Goal: Book appointment/travel/reservation

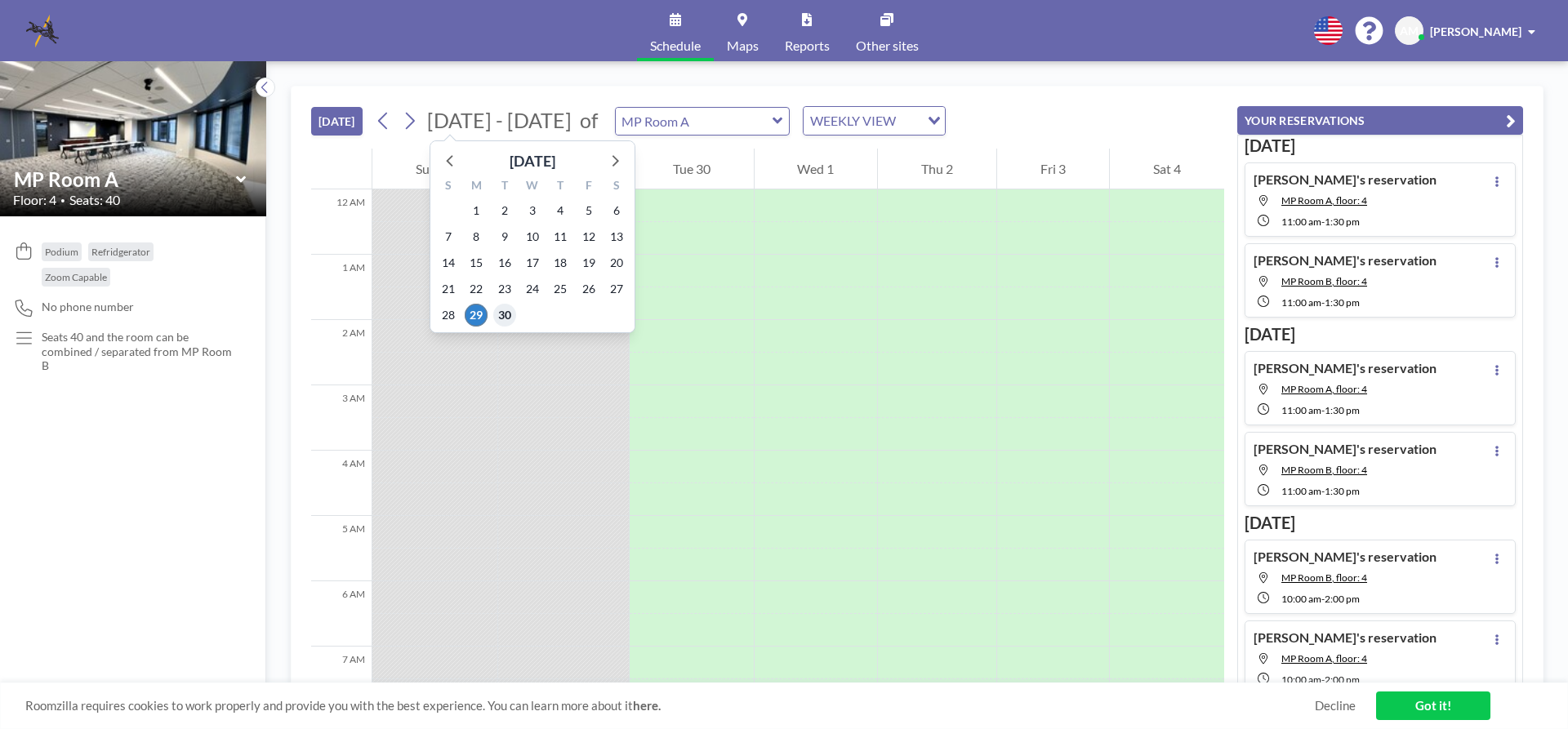
click at [503, 314] on span "30" at bounding box center [504, 315] width 23 height 23
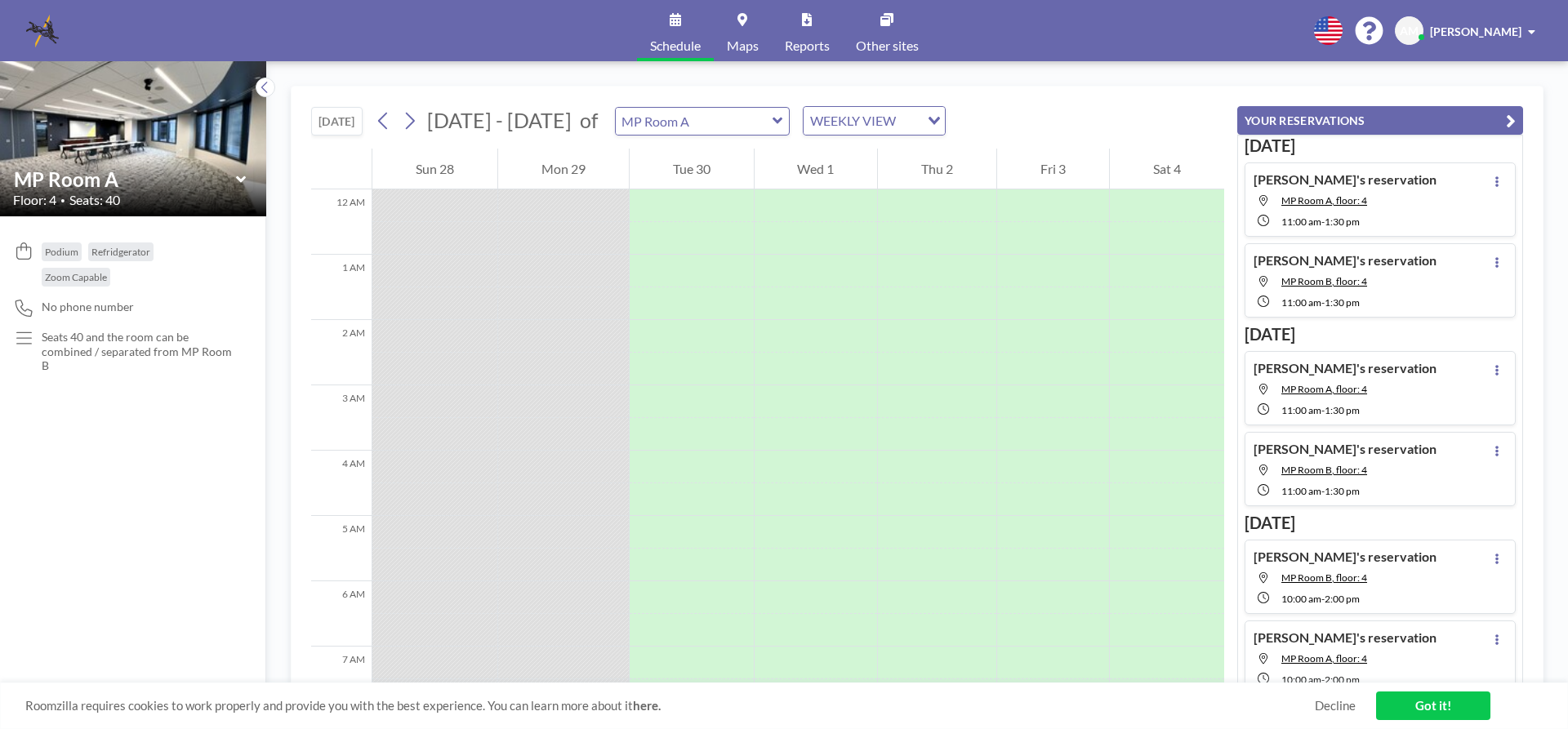
click at [772, 125] on icon at bounding box center [777, 120] width 11 height 16
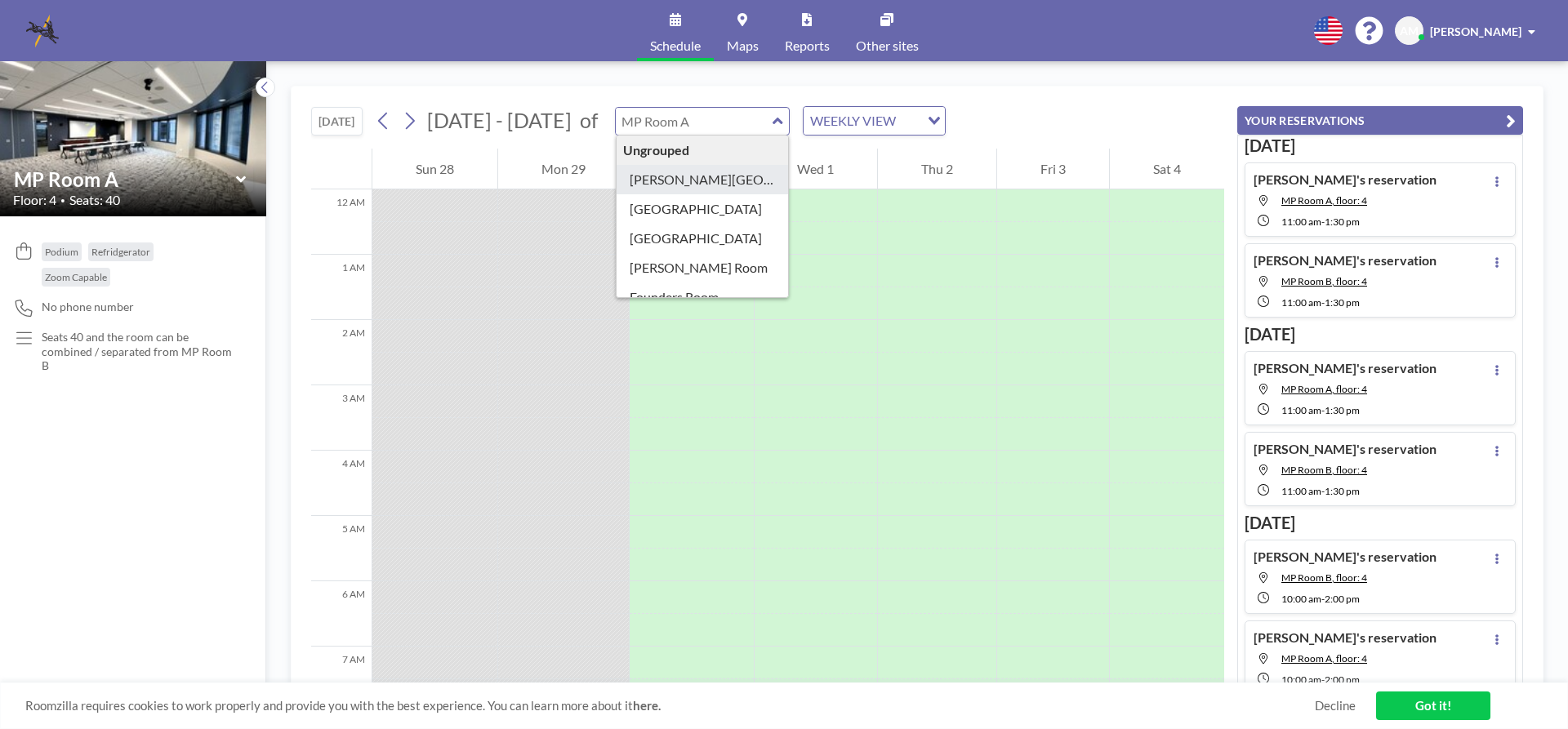
type input "[PERSON_NAME][GEOGRAPHIC_DATA]"
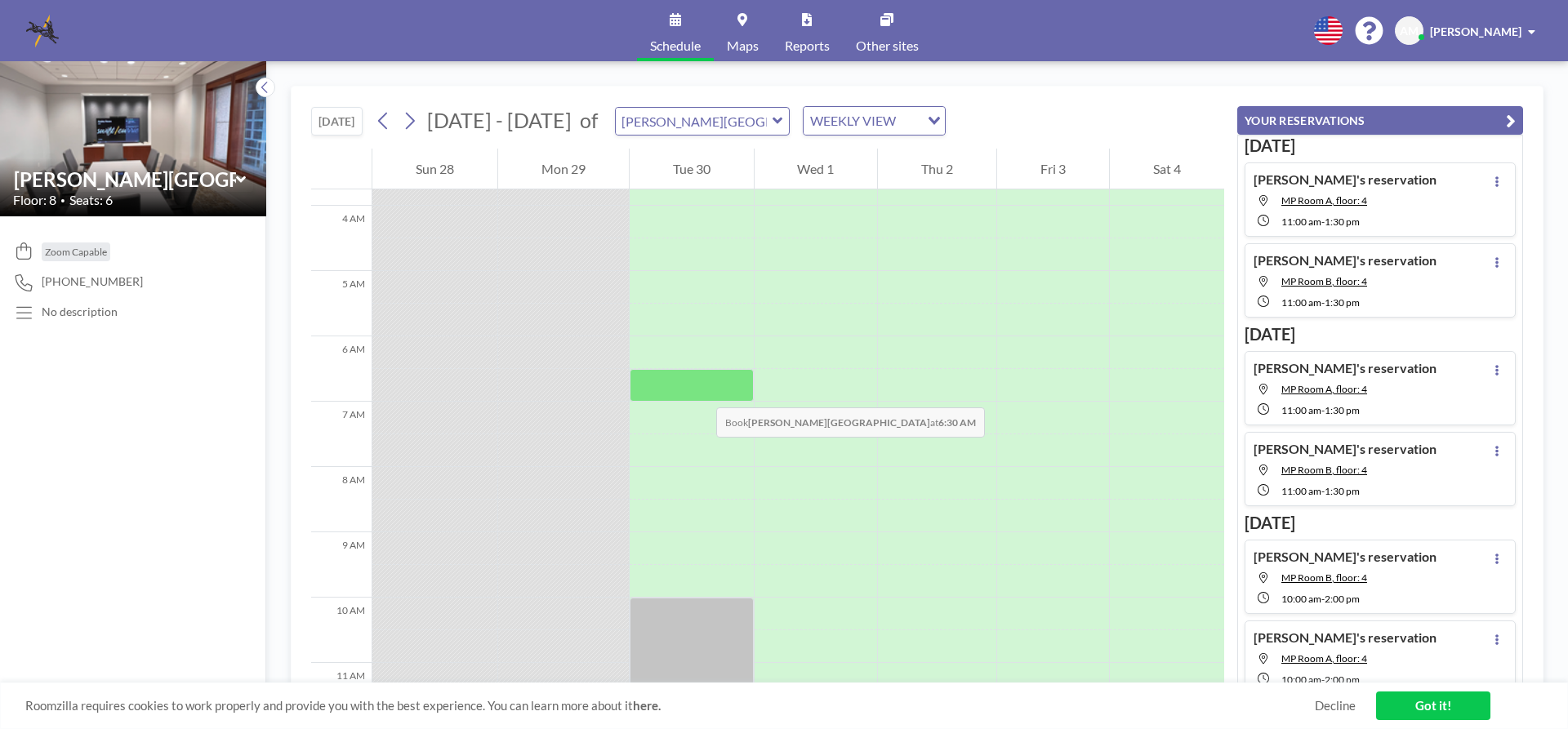
scroll to position [408, 0]
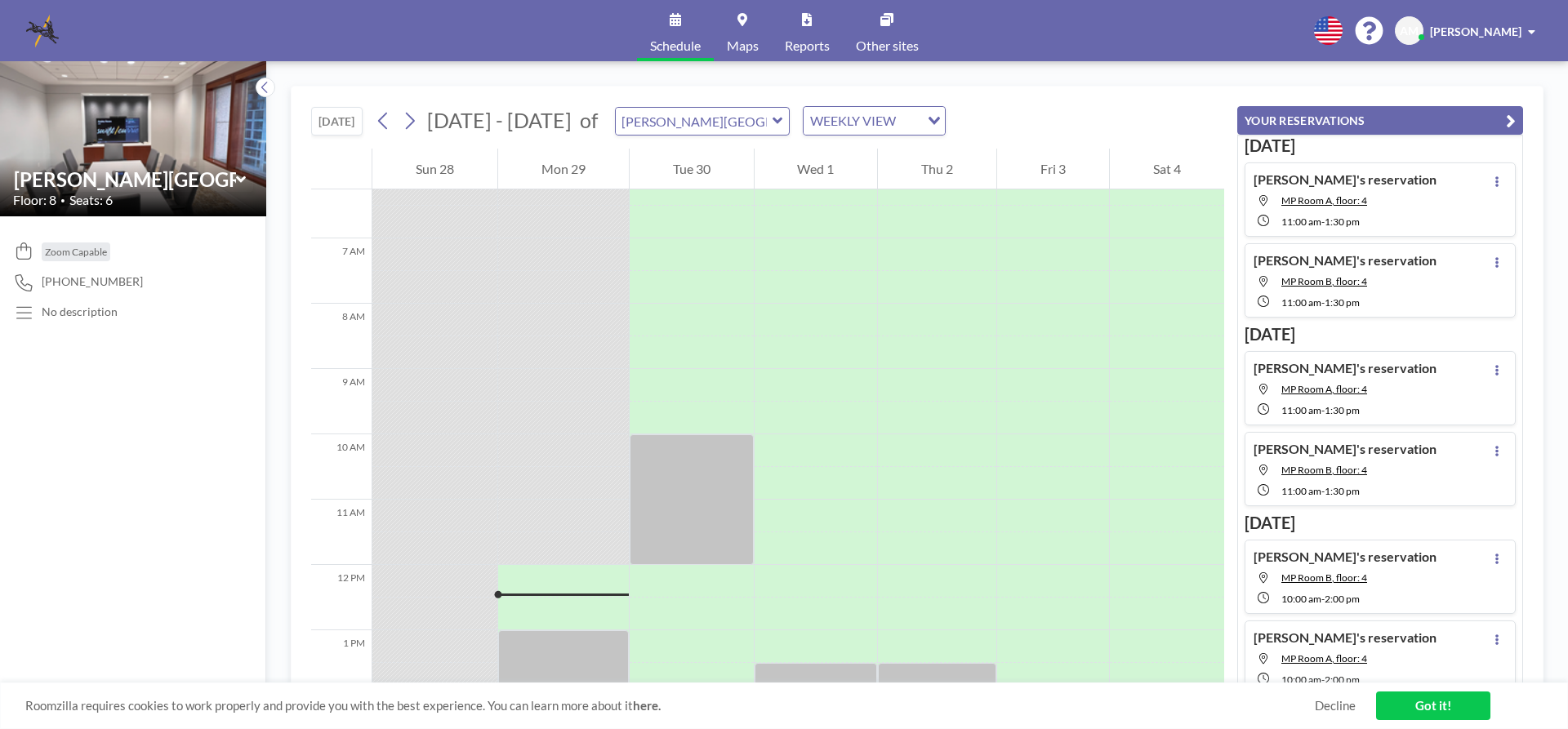
click at [772, 118] on icon at bounding box center [777, 120] width 11 height 16
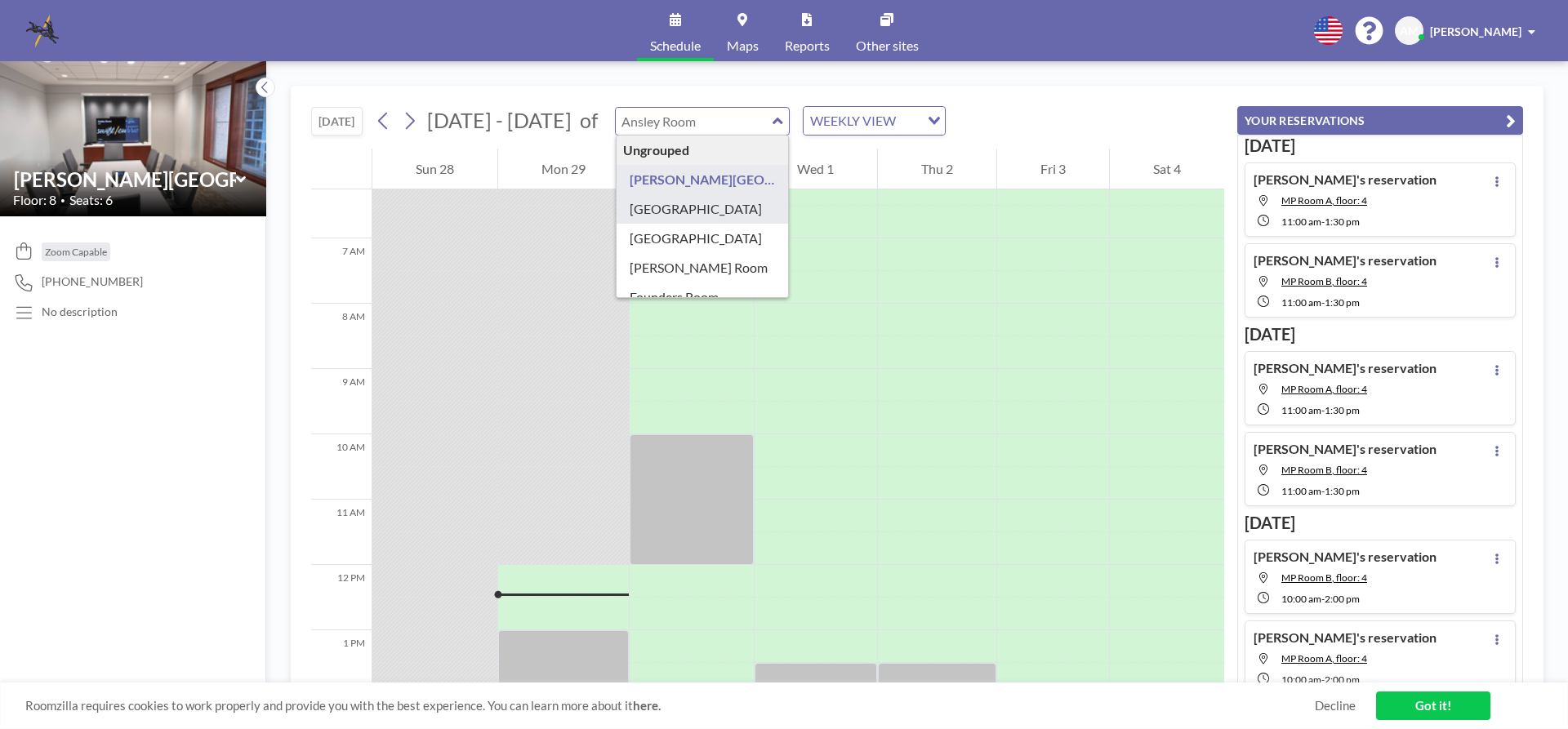
type input "[GEOGRAPHIC_DATA]"
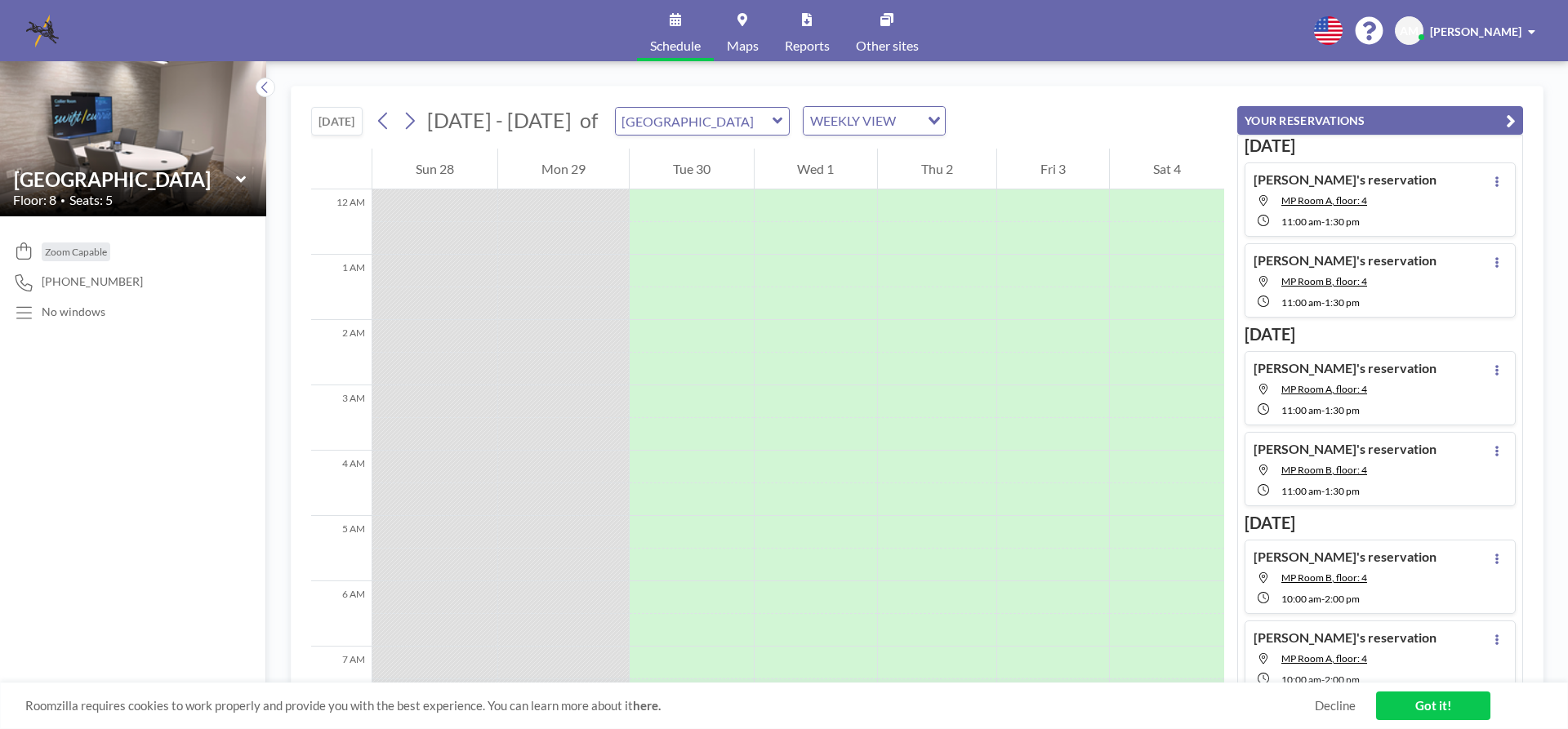
click at [772, 120] on icon at bounding box center [776, 120] width 10 height 6
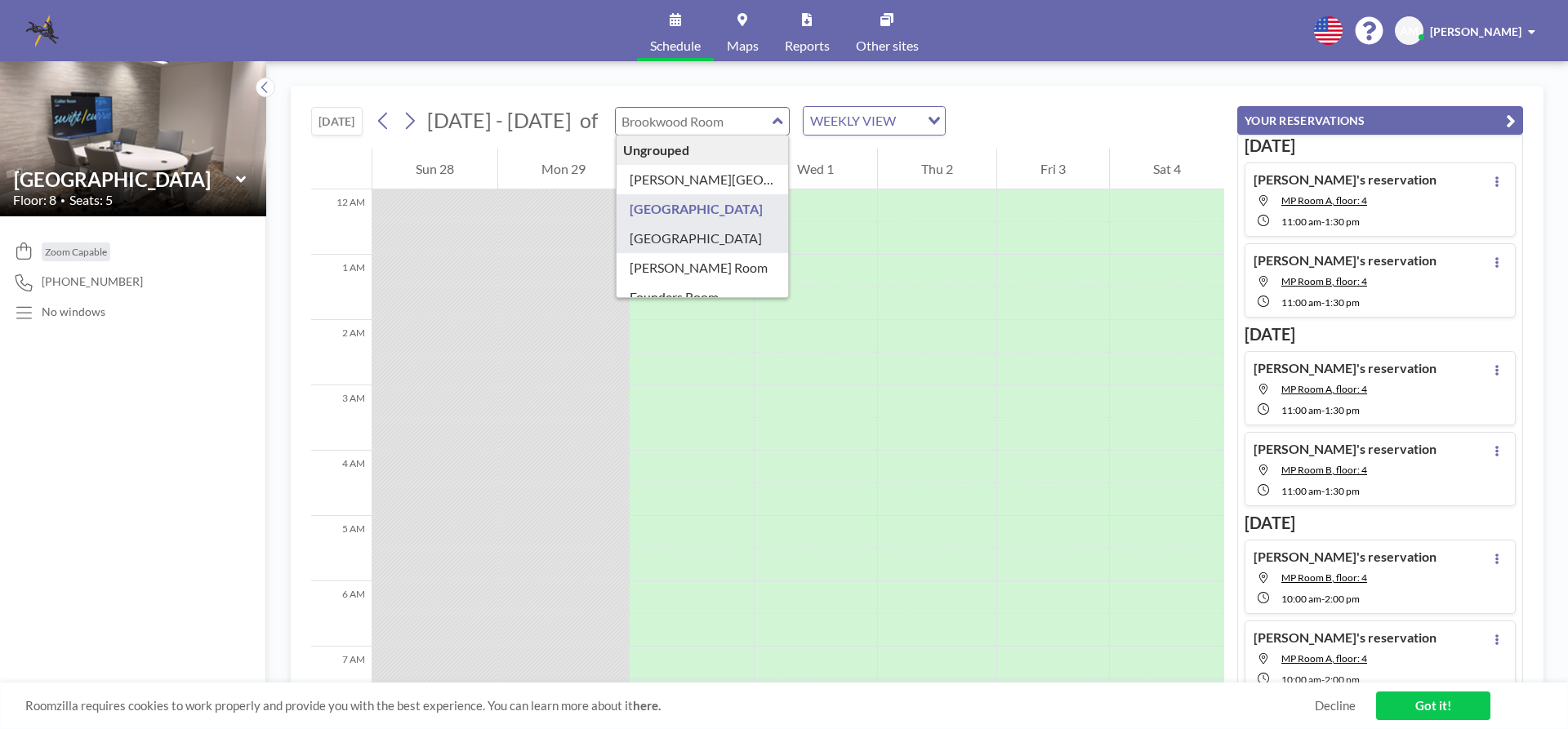
type input "[GEOGRAPHIC_DATA]"
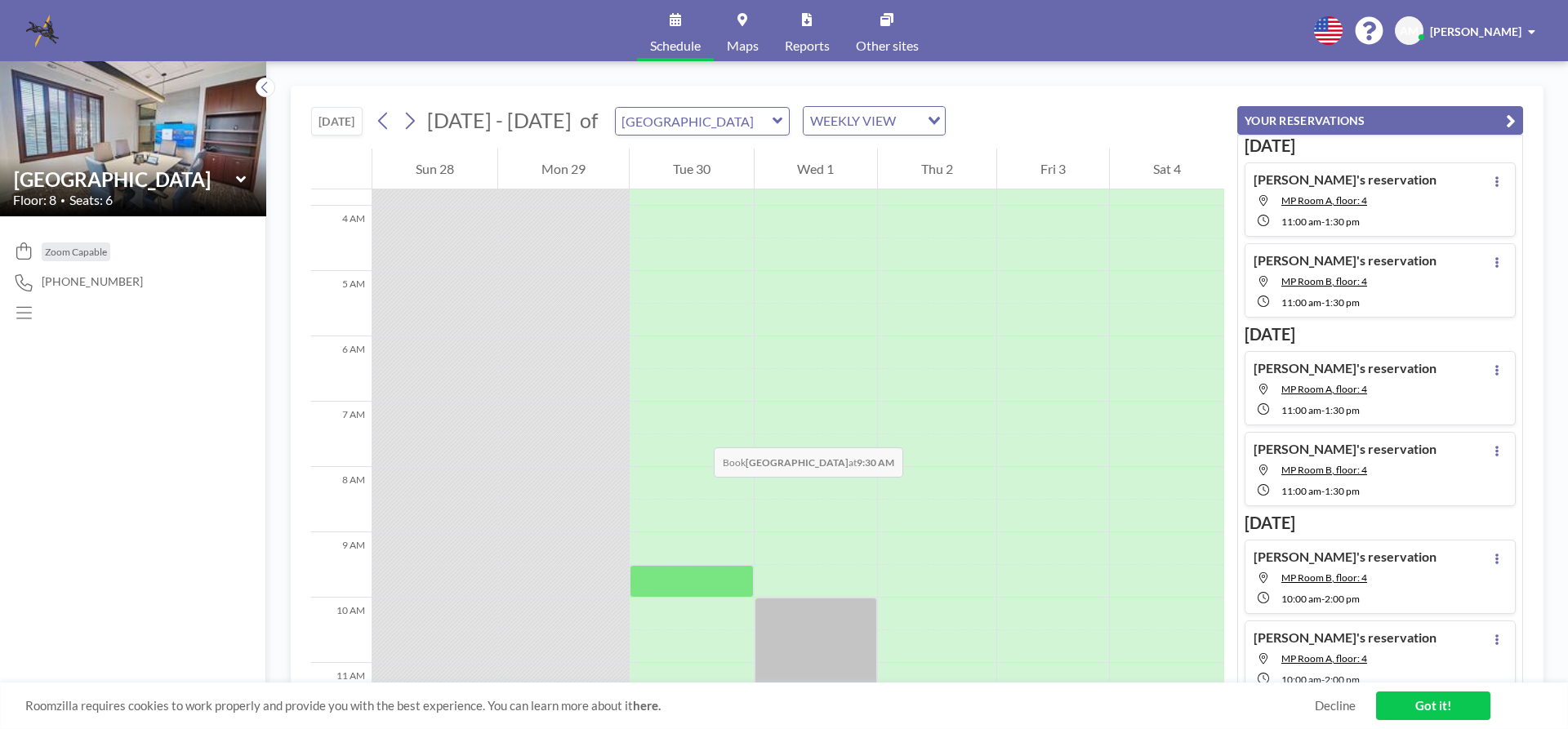
scroll to position [490, 0]
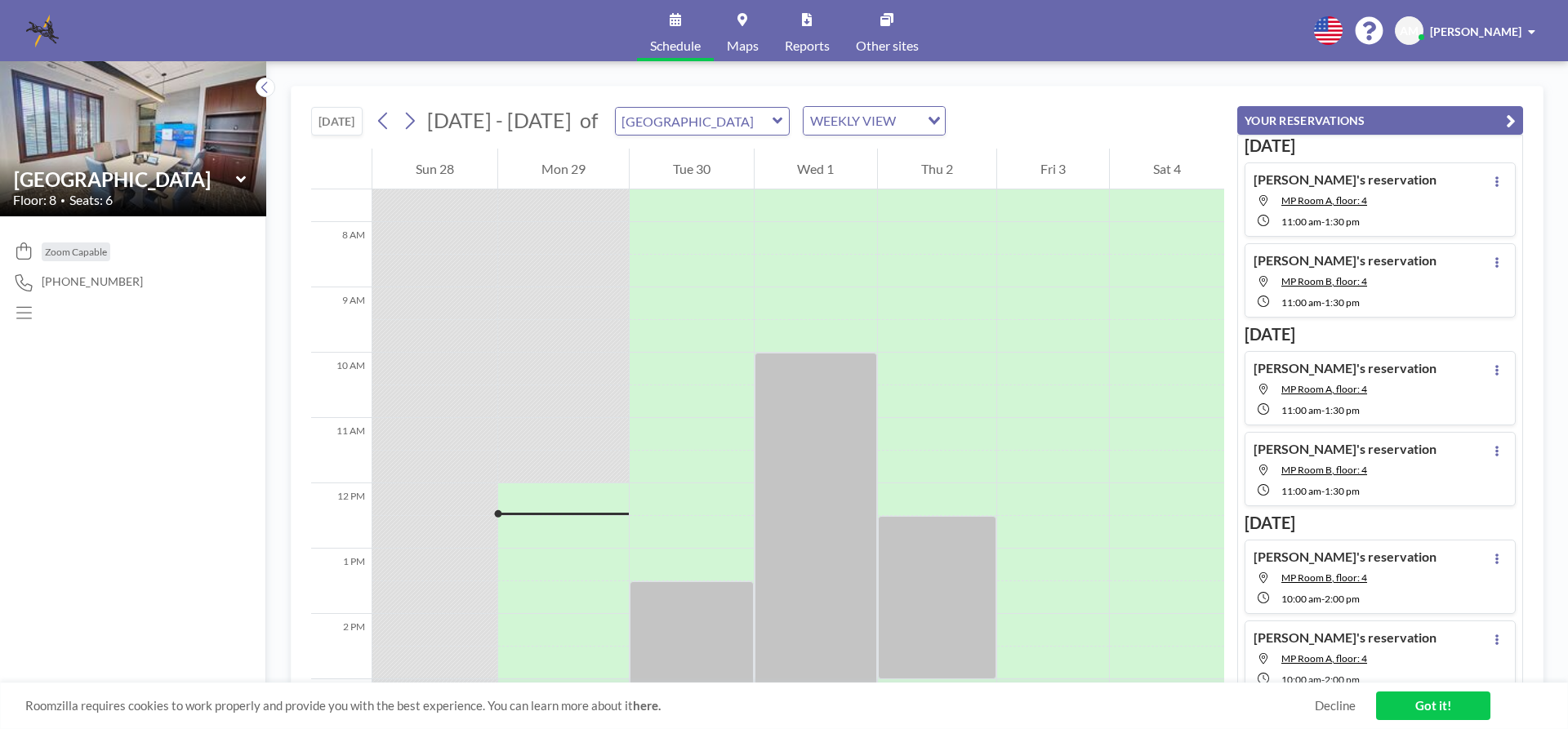
click at [772, 121] on icon at bounding box center [777, 120] width 11 height 16
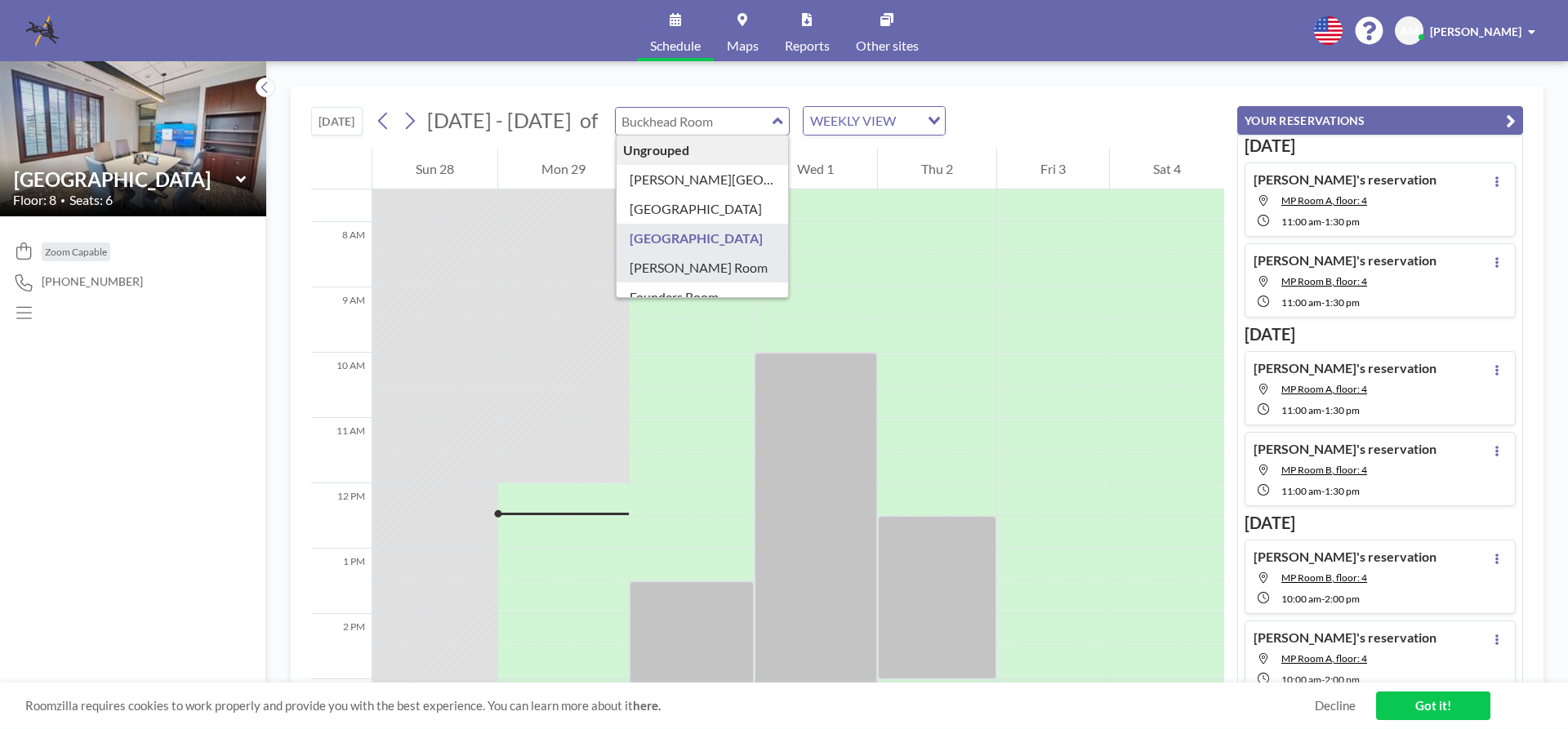
type input "[PERSON_NAME] Room"
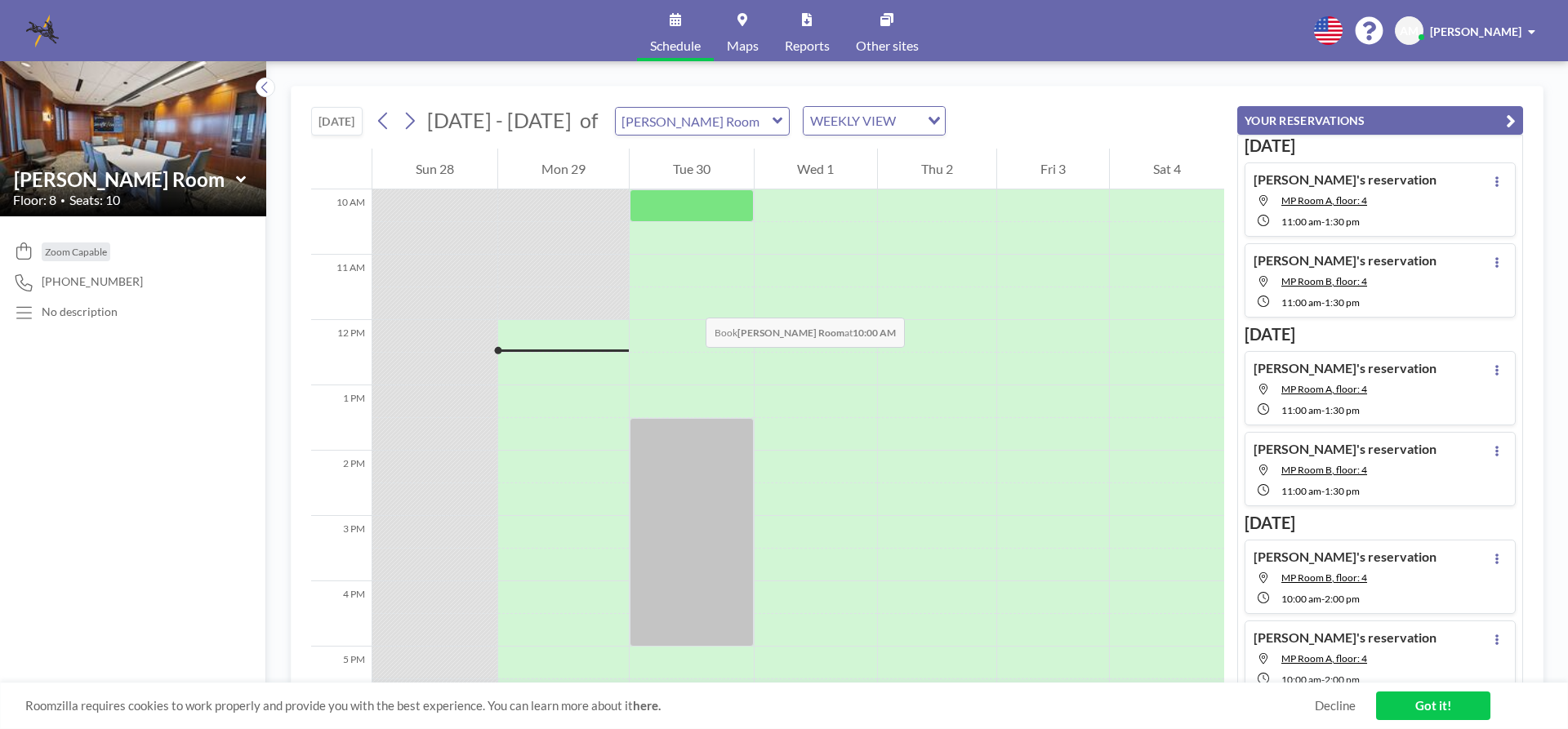
scroll to position [571, 0]
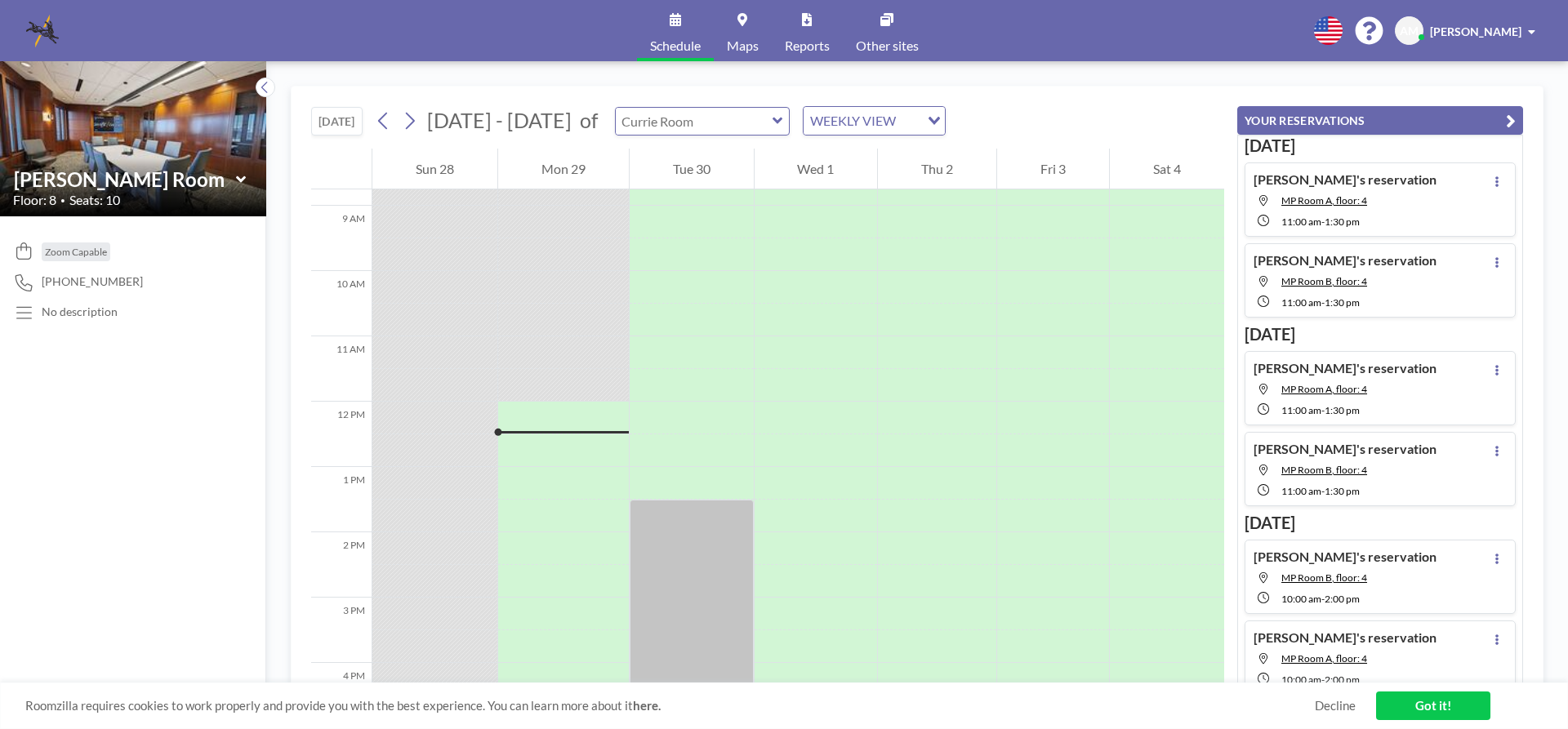
click at [694, 125] on input "text" at bounding box center [694, 121] width 157 height 27
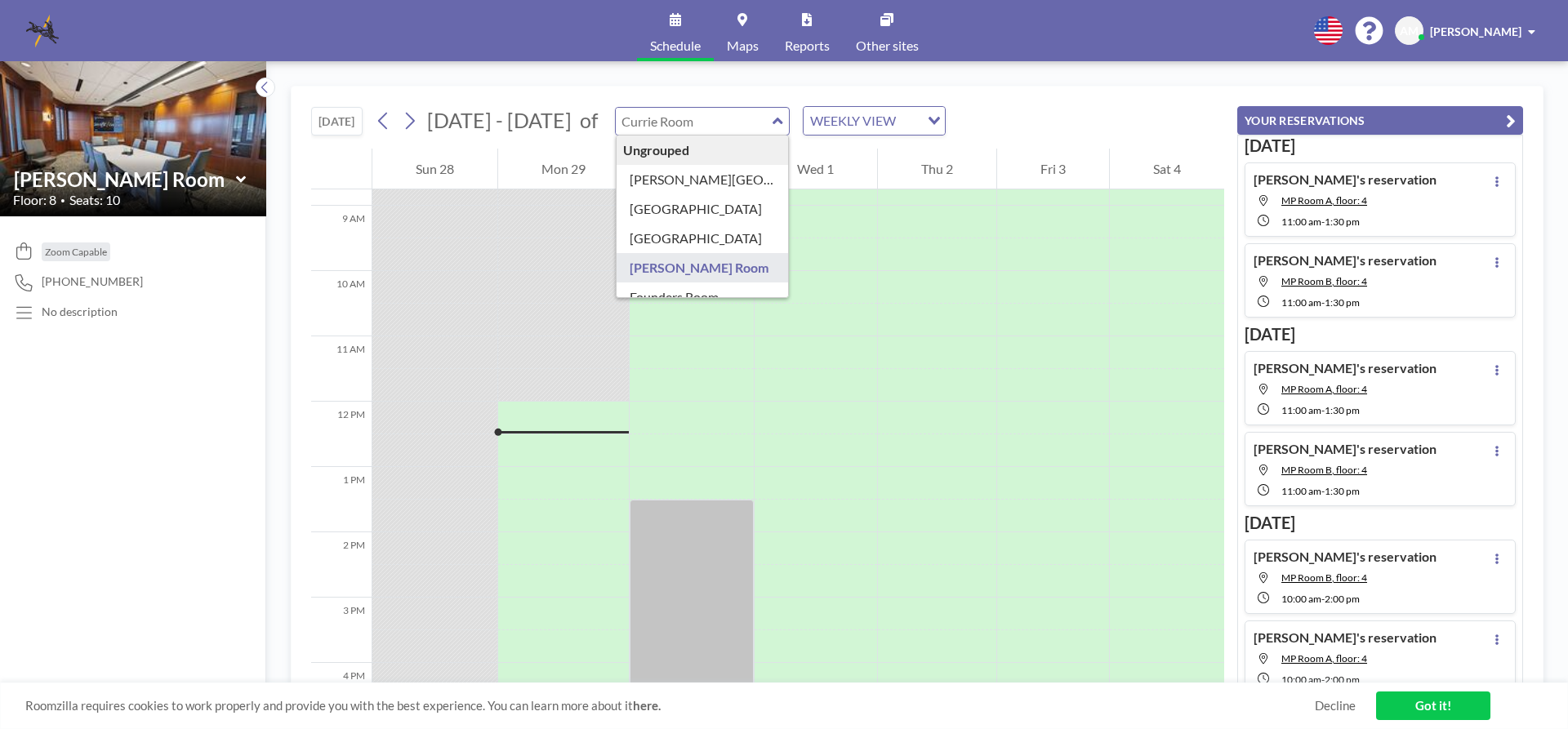
scroll to position [81, 0]
type input "Founders Room"
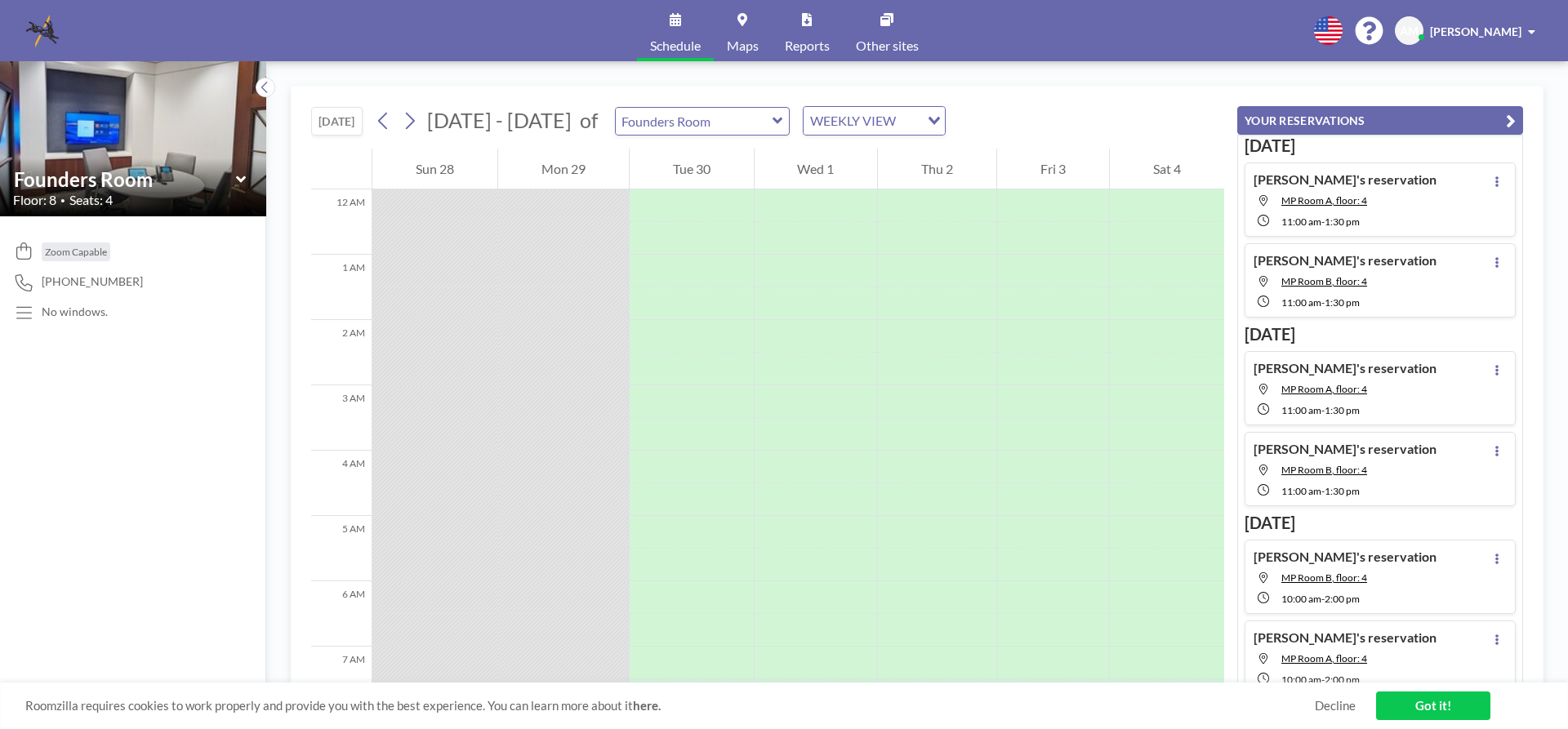
click at [772, 119] on icon at bounding box center [776, 120] width 10 height 6
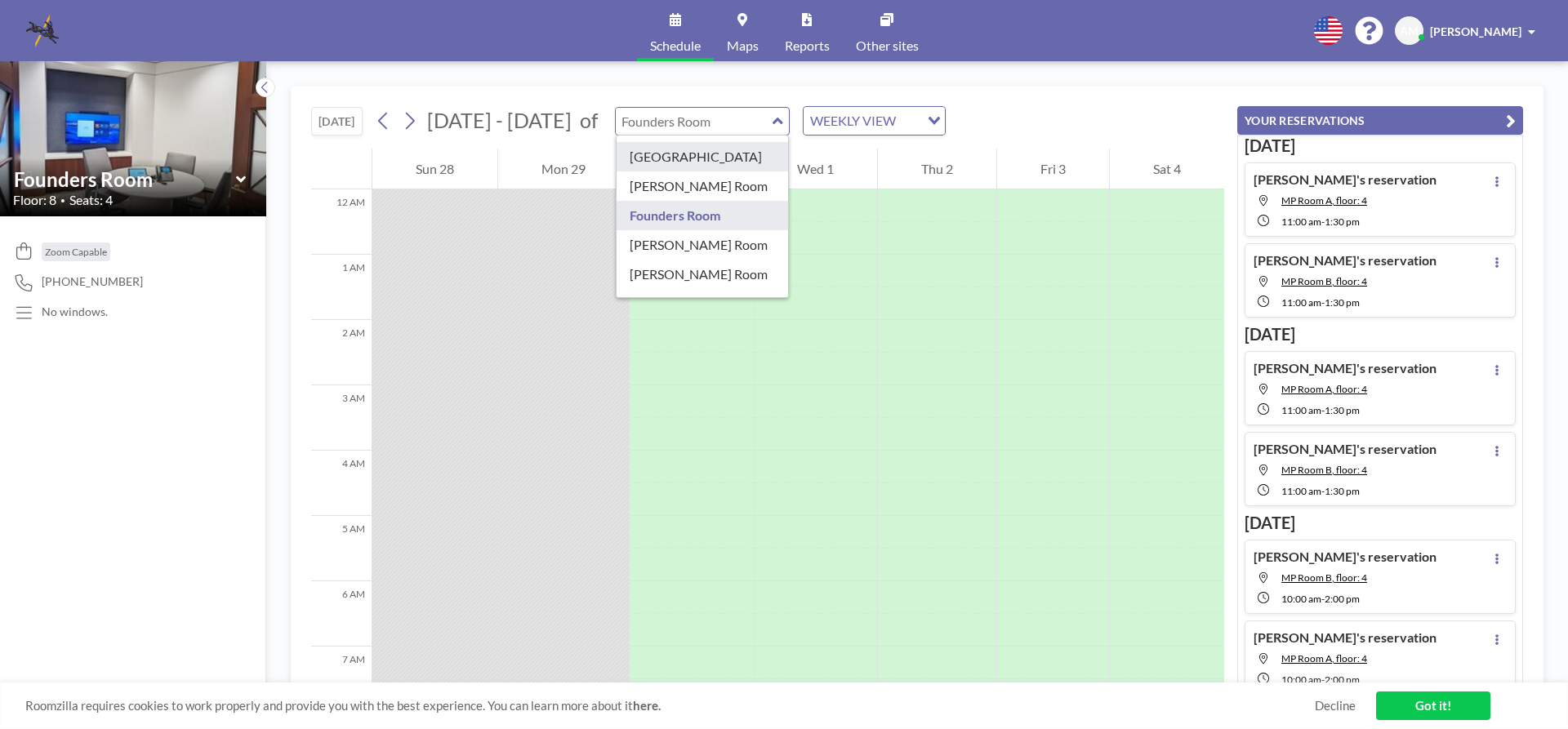
scroll to position [163, 0]
type input "[PERSON_NAME] Room"
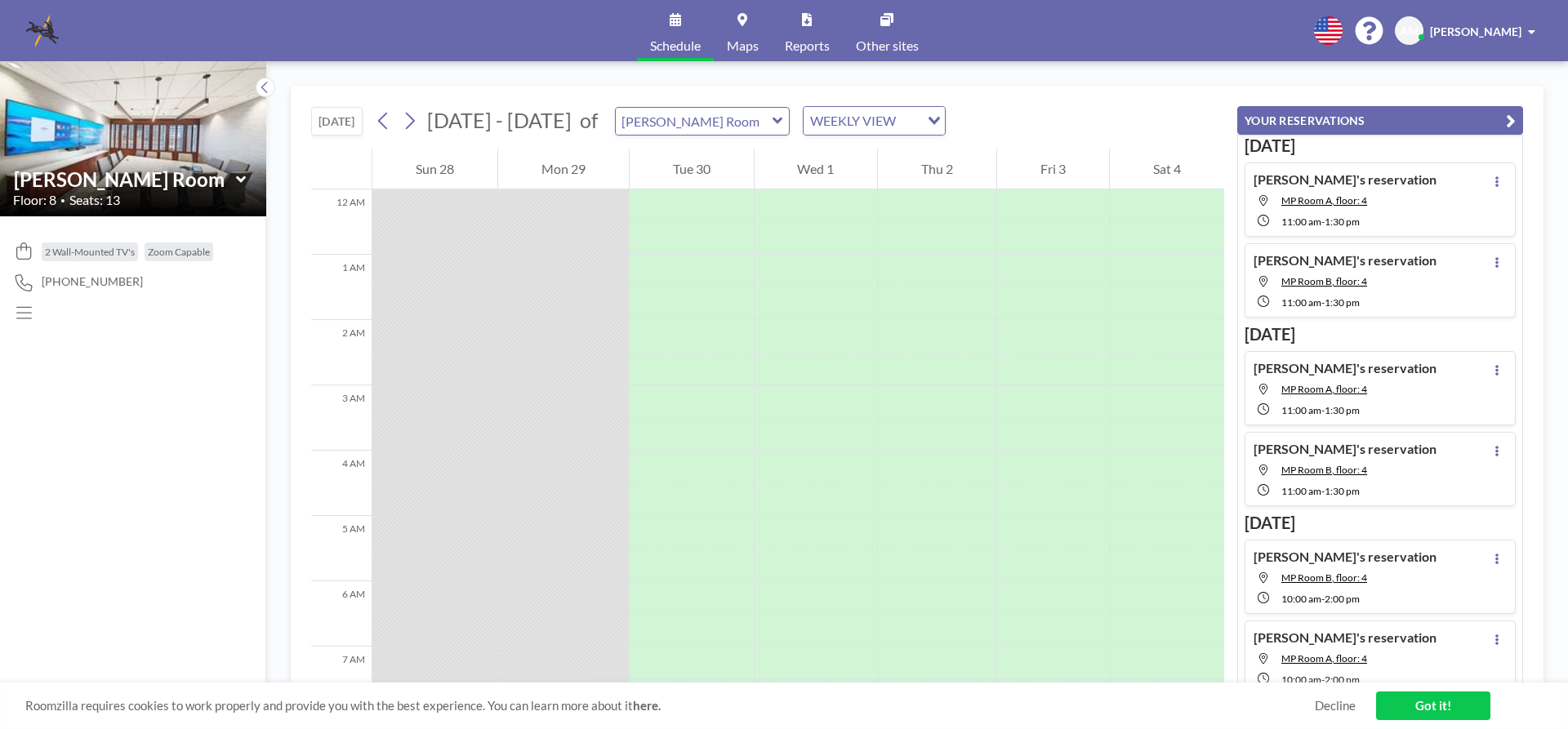
click at [772, 125] on icon at bounding box center [777, 120] width 11 height 16
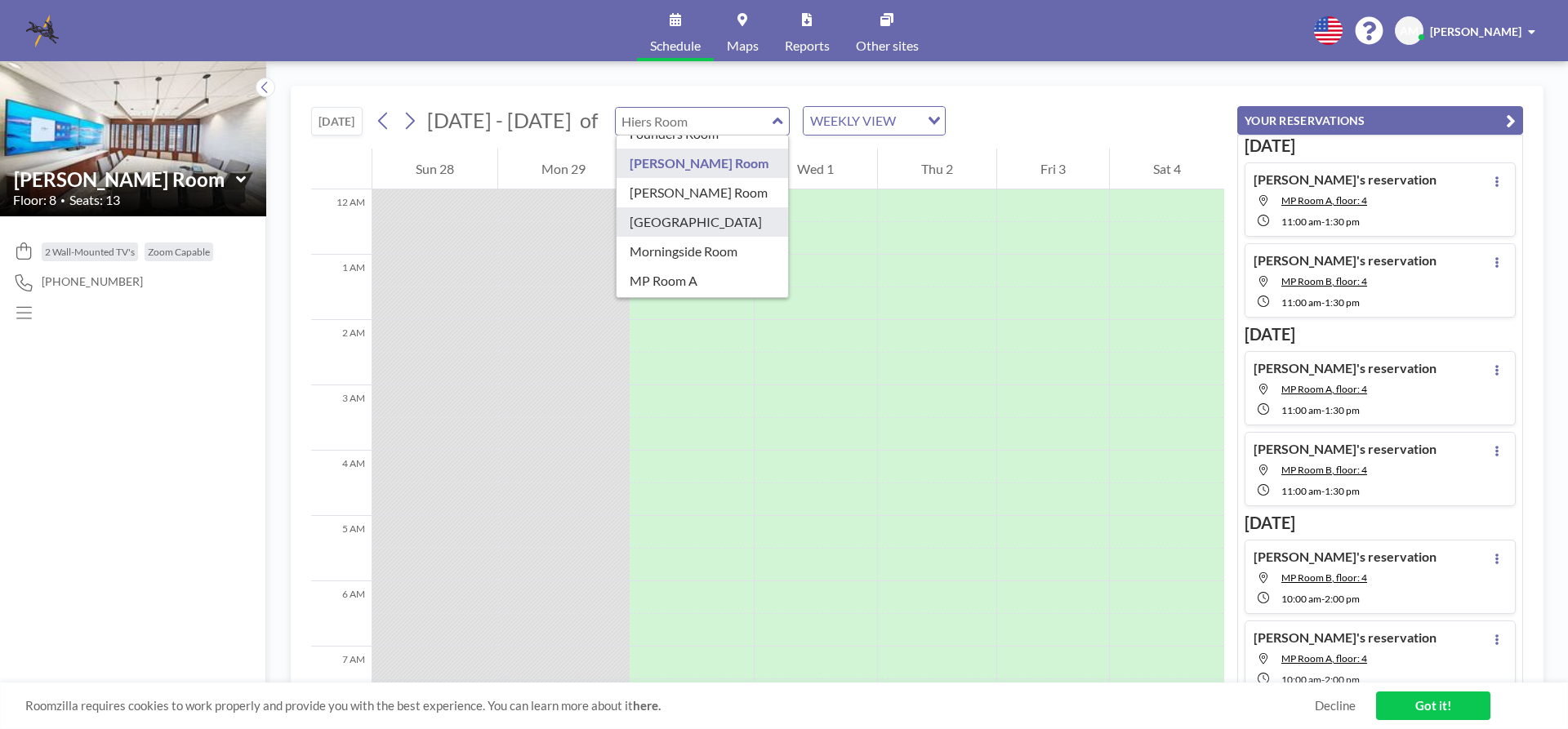
type input "[GEOGRAPHIC_DATA]"
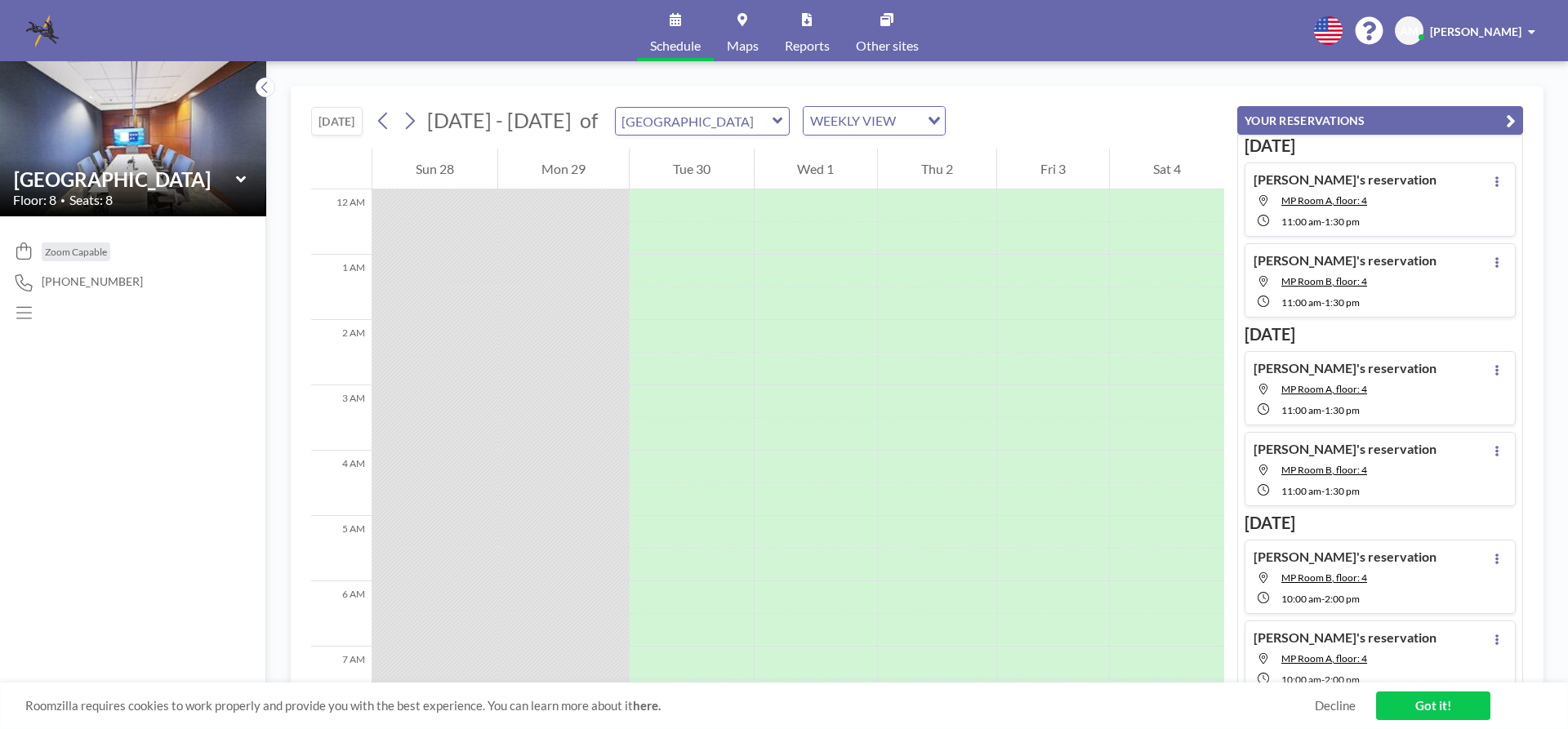
click at [772, 122] on icon at bounding box center [777, 120] width 11 height 16
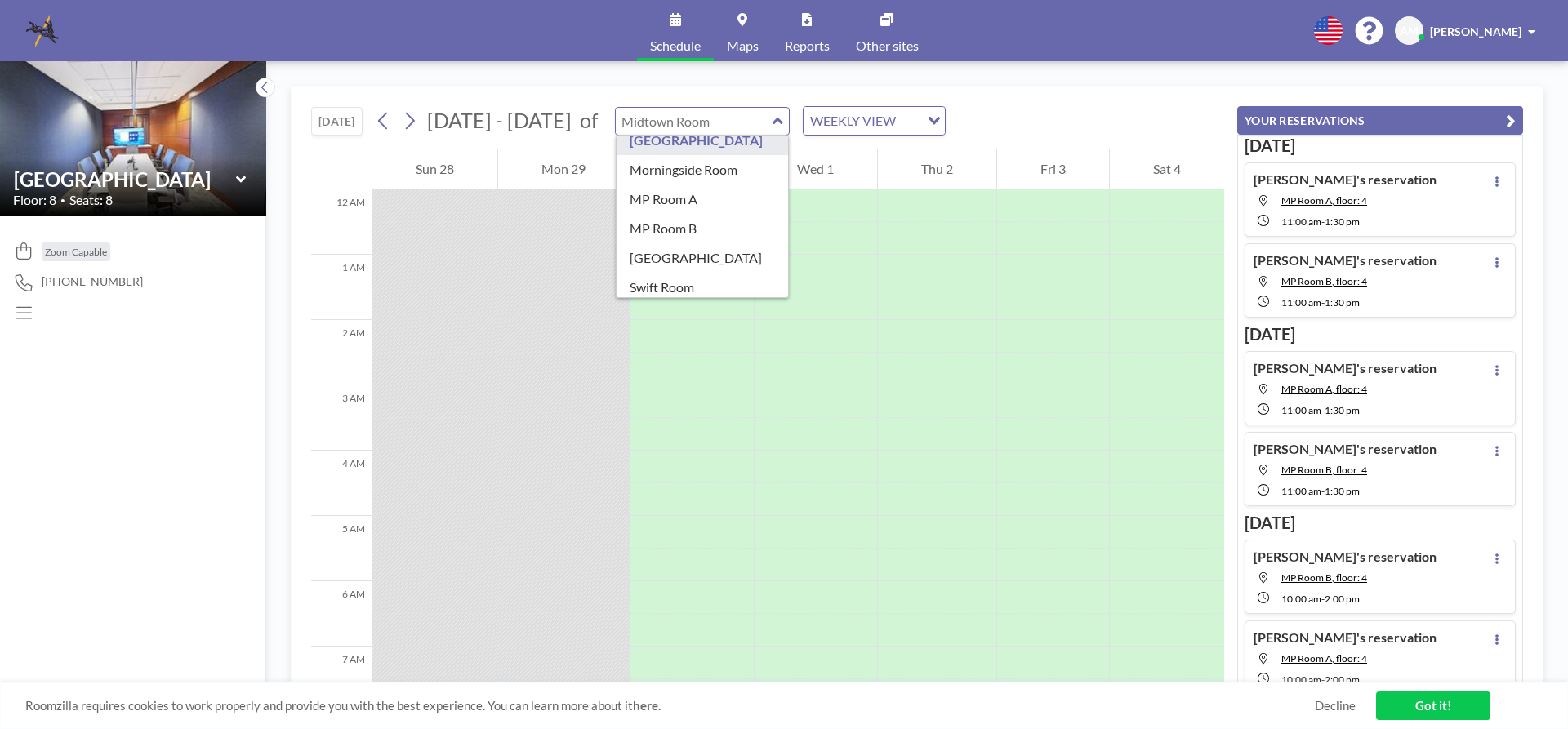
scroll to position [287, 0]
type input "Swift Room"
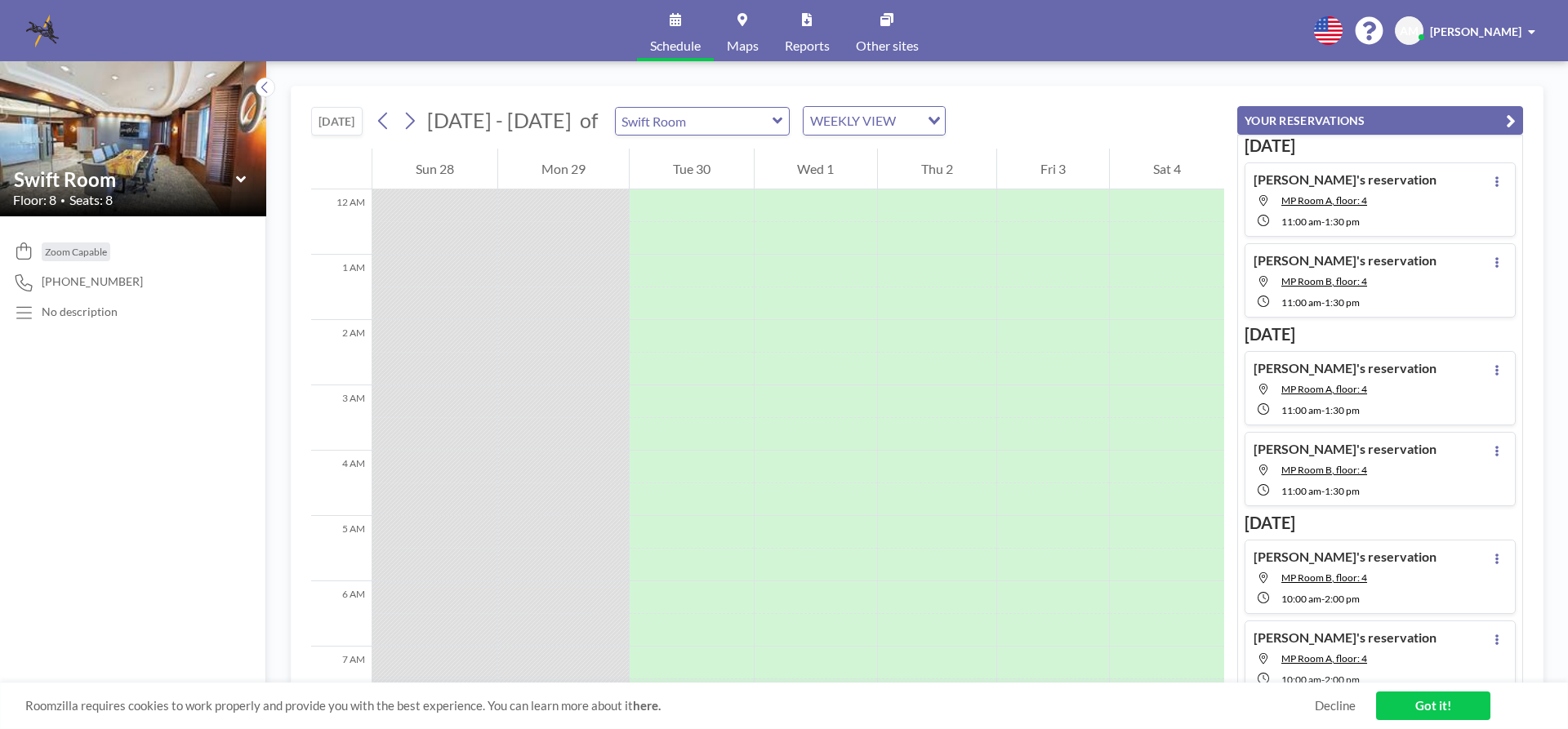
click at [772, 120] on icon at bounding box center [776, 120] width 10 height 6
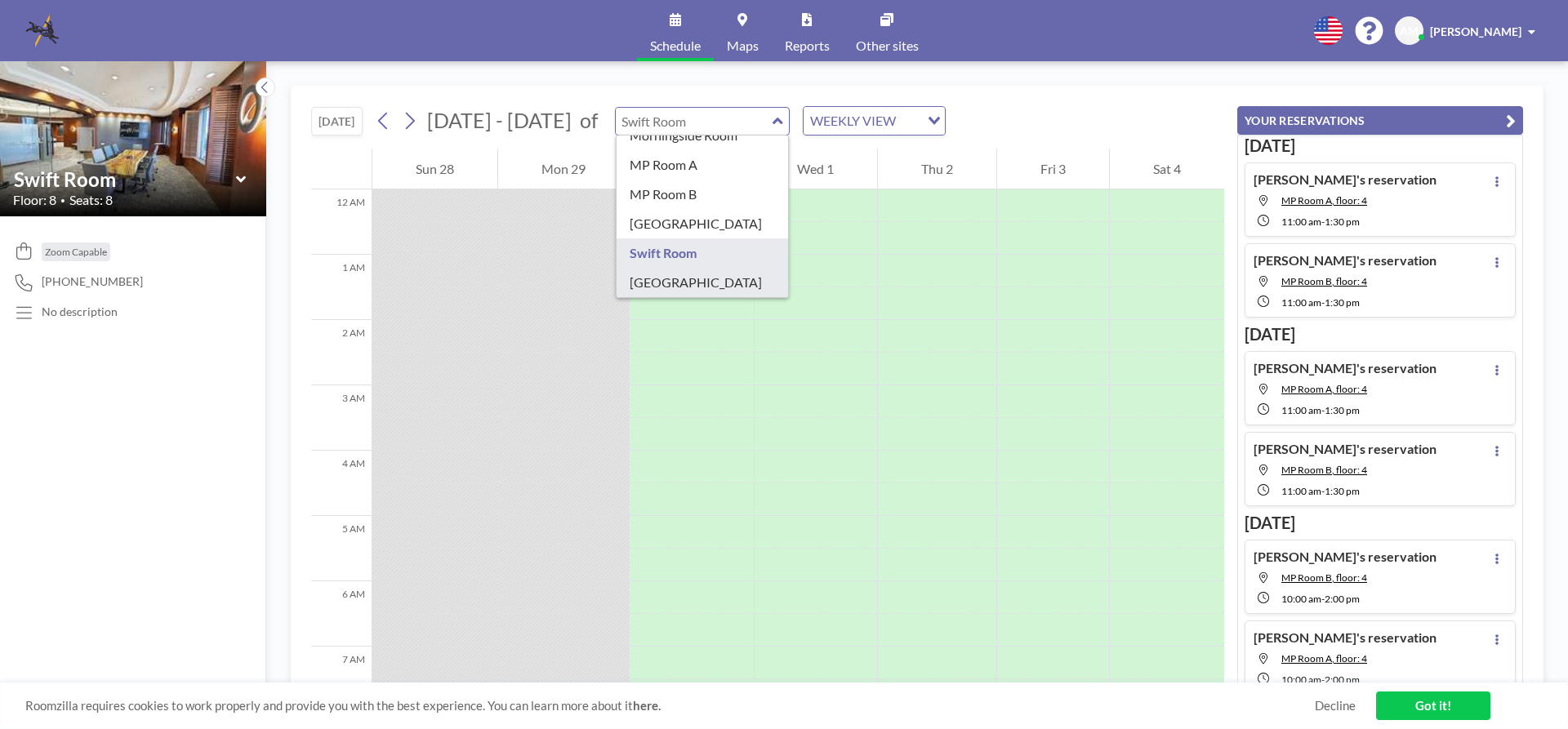
type input "[GEOGRAPHIC_DATA]"
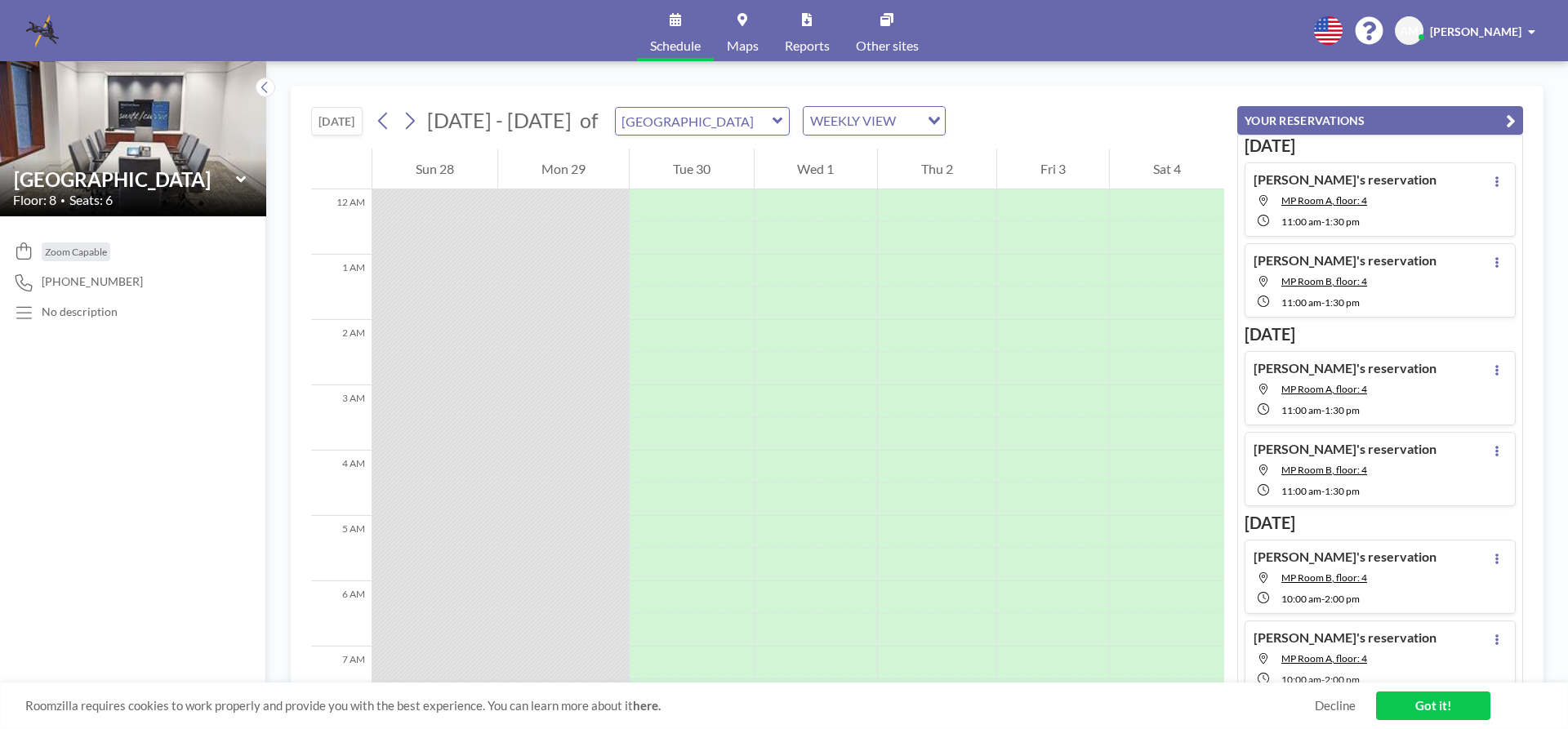
click at [772, 121] on icon at bounding box center [777, 120] width 11 height 16
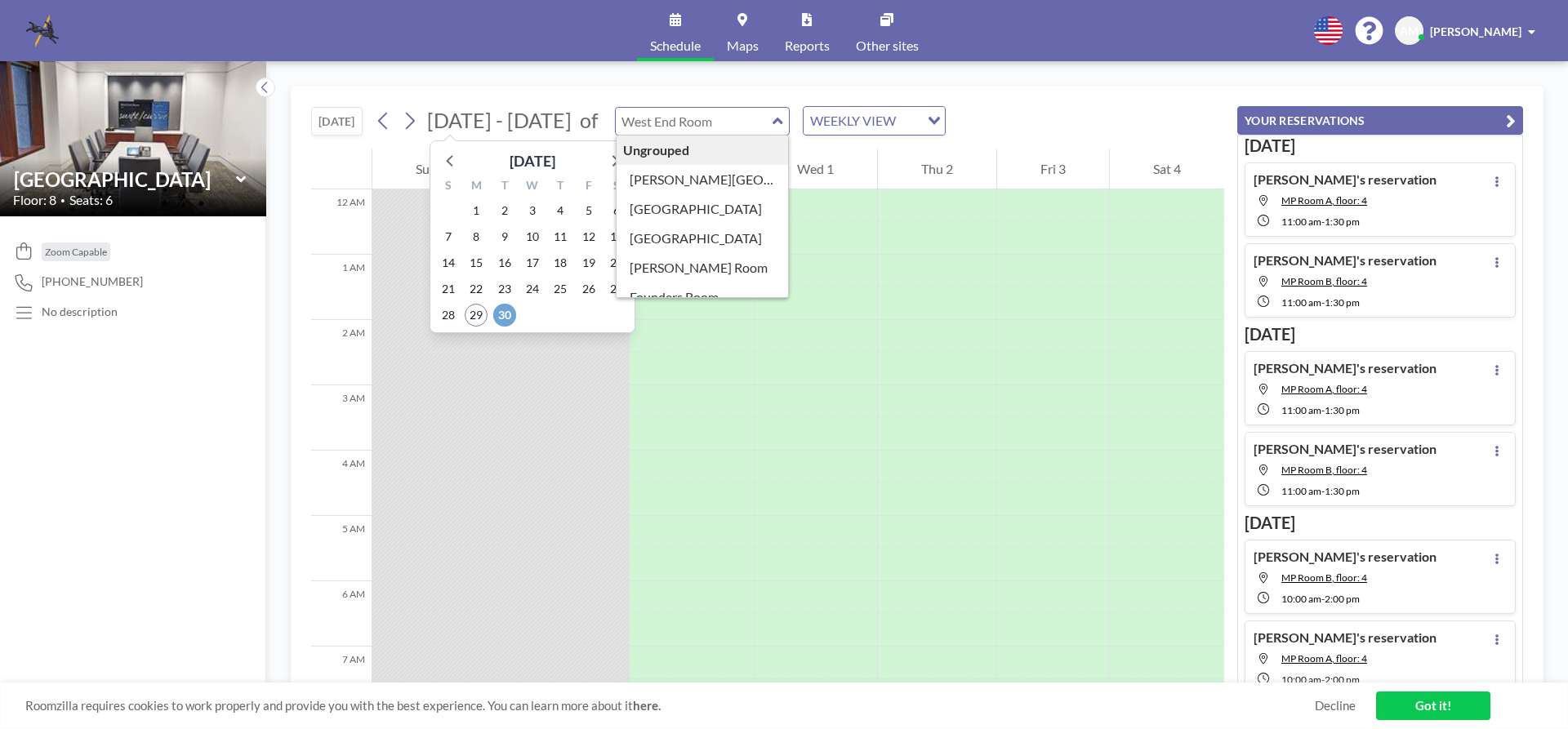
click at [497, 314] on span "30" at bounding box center [504, 315] width 23 height 23
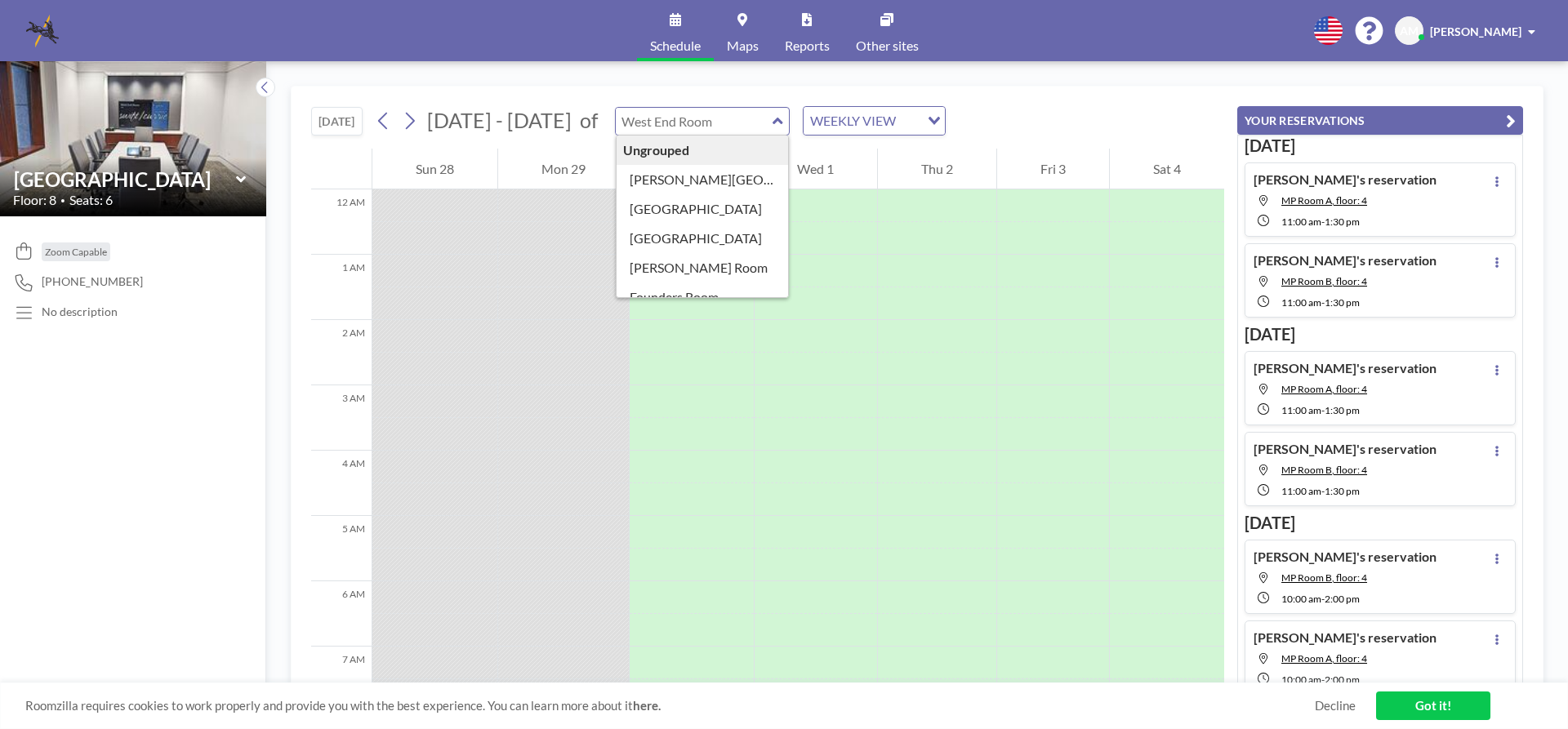
scroll to position [163, 0]
type input "Morningside Room"
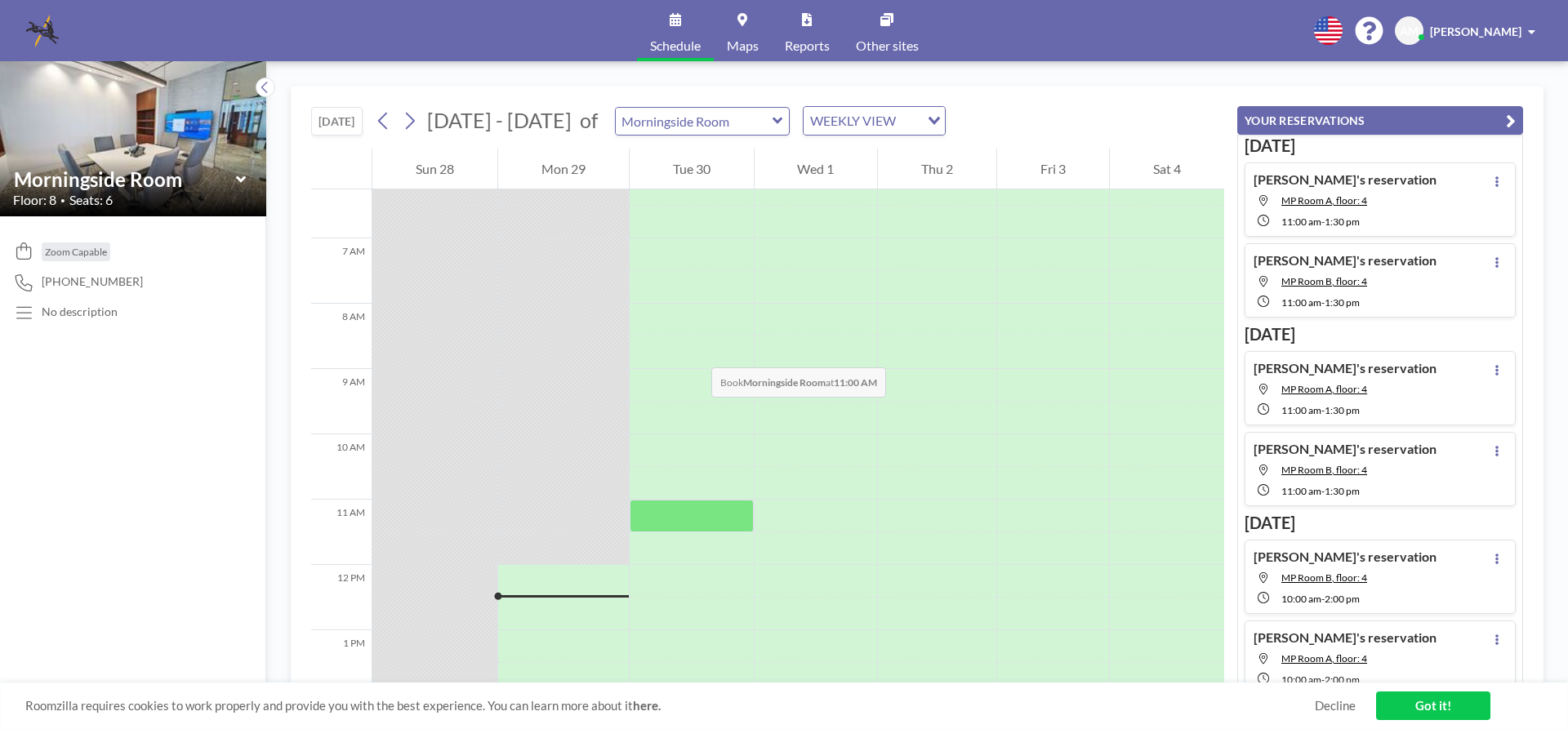
scroll to position [571, 0]
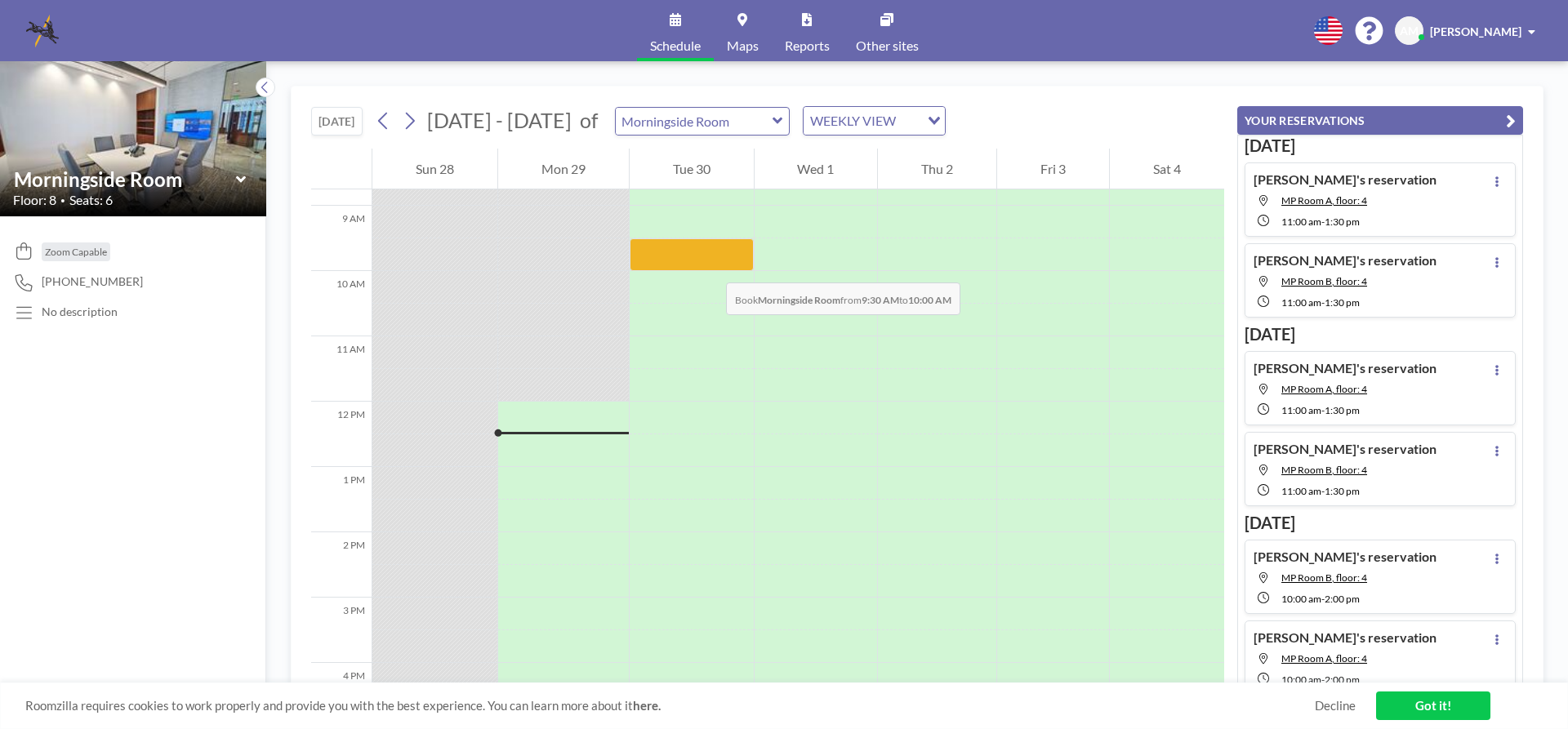
click at [710, 266] on div at bounding box center [691, 254] width 124 height 33
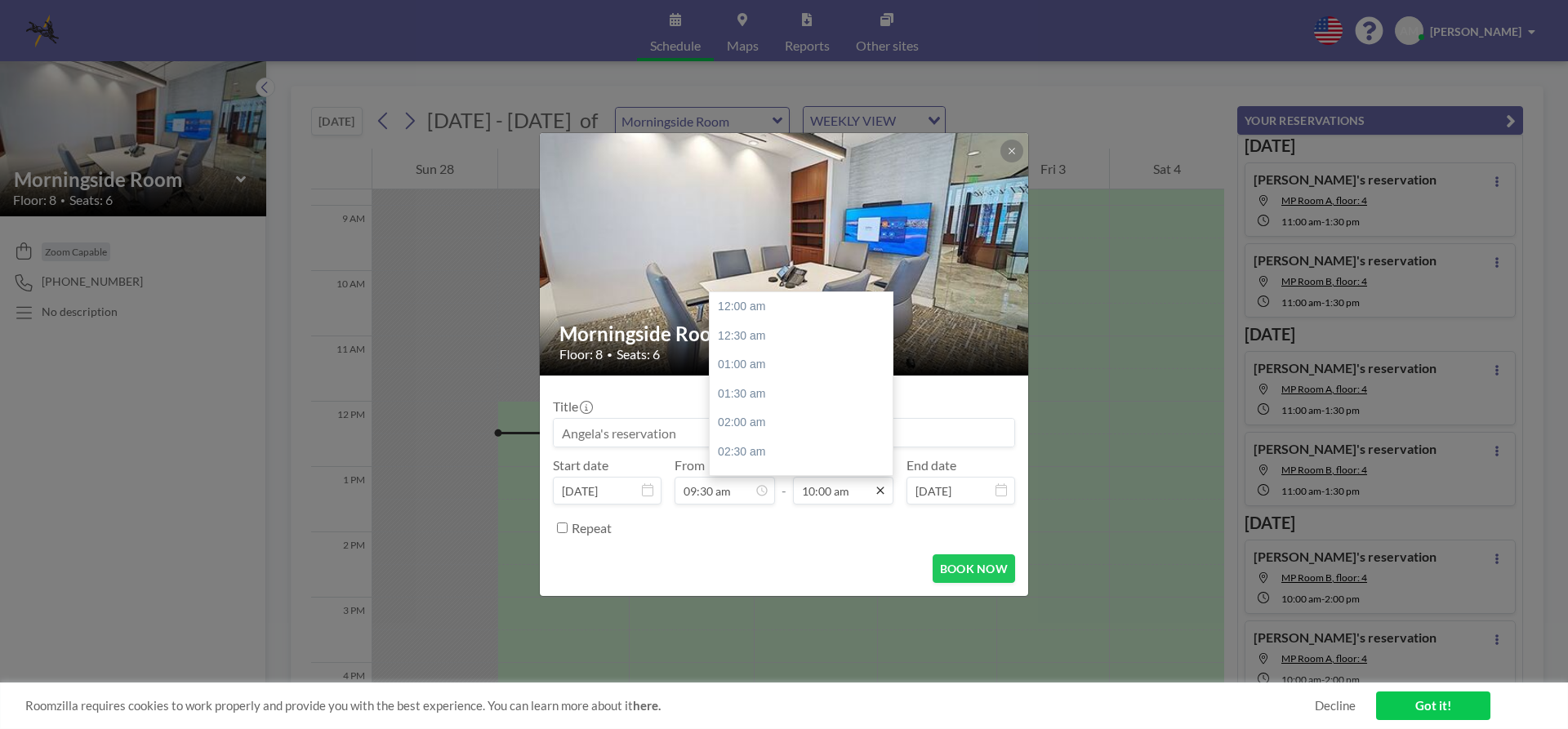
scroll to position [581, 0]
click at [770, 419] on div "12:00 pm" at bounding box center [806, 423] width 191 height 29
type input "12:00 pm"
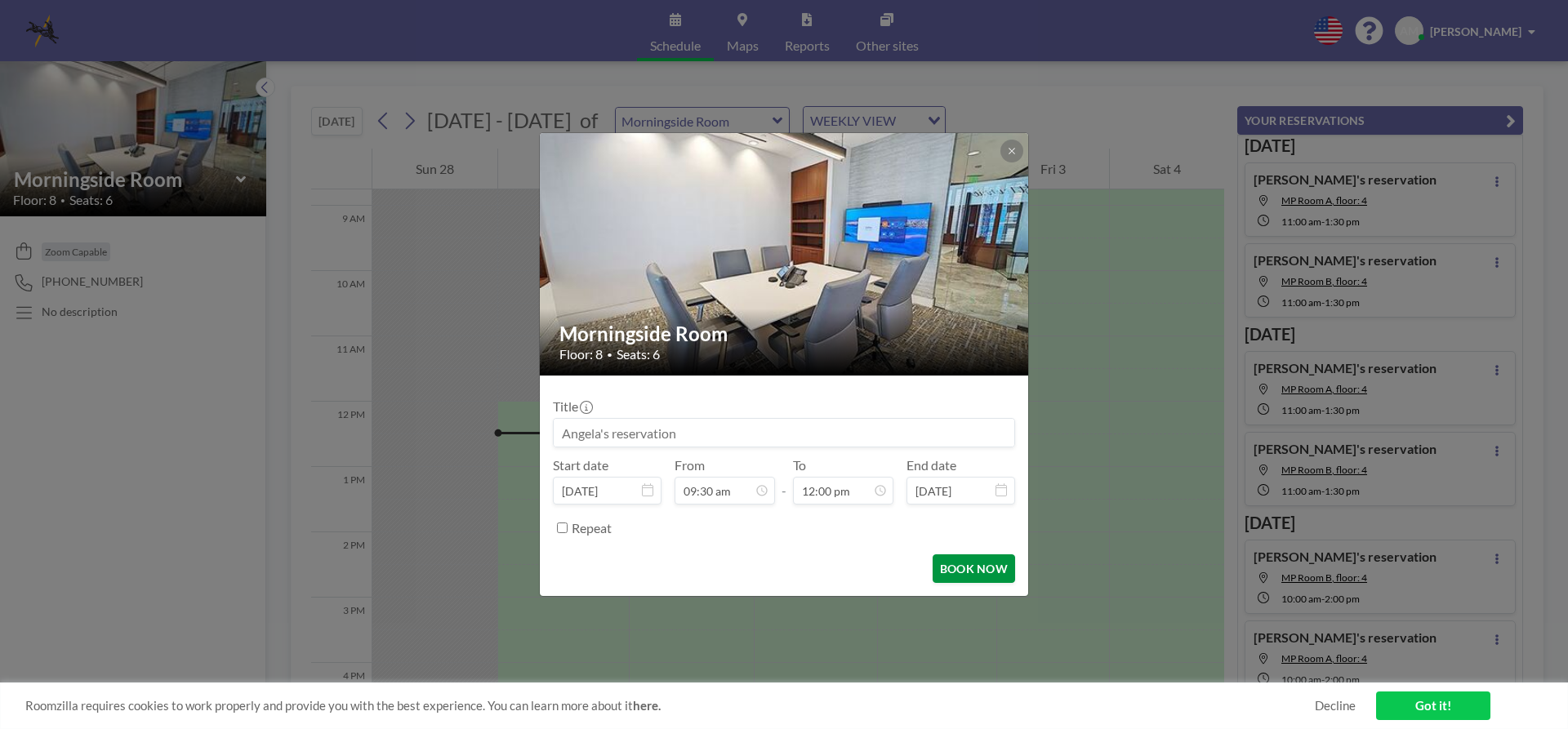
scroll to position [0, 0]
click at [944, 562] on button "BOOK NOW" at bounding box center [973, 569] width 82 height 28
